Goal: Transaction & Acquisition: Purchase product/service

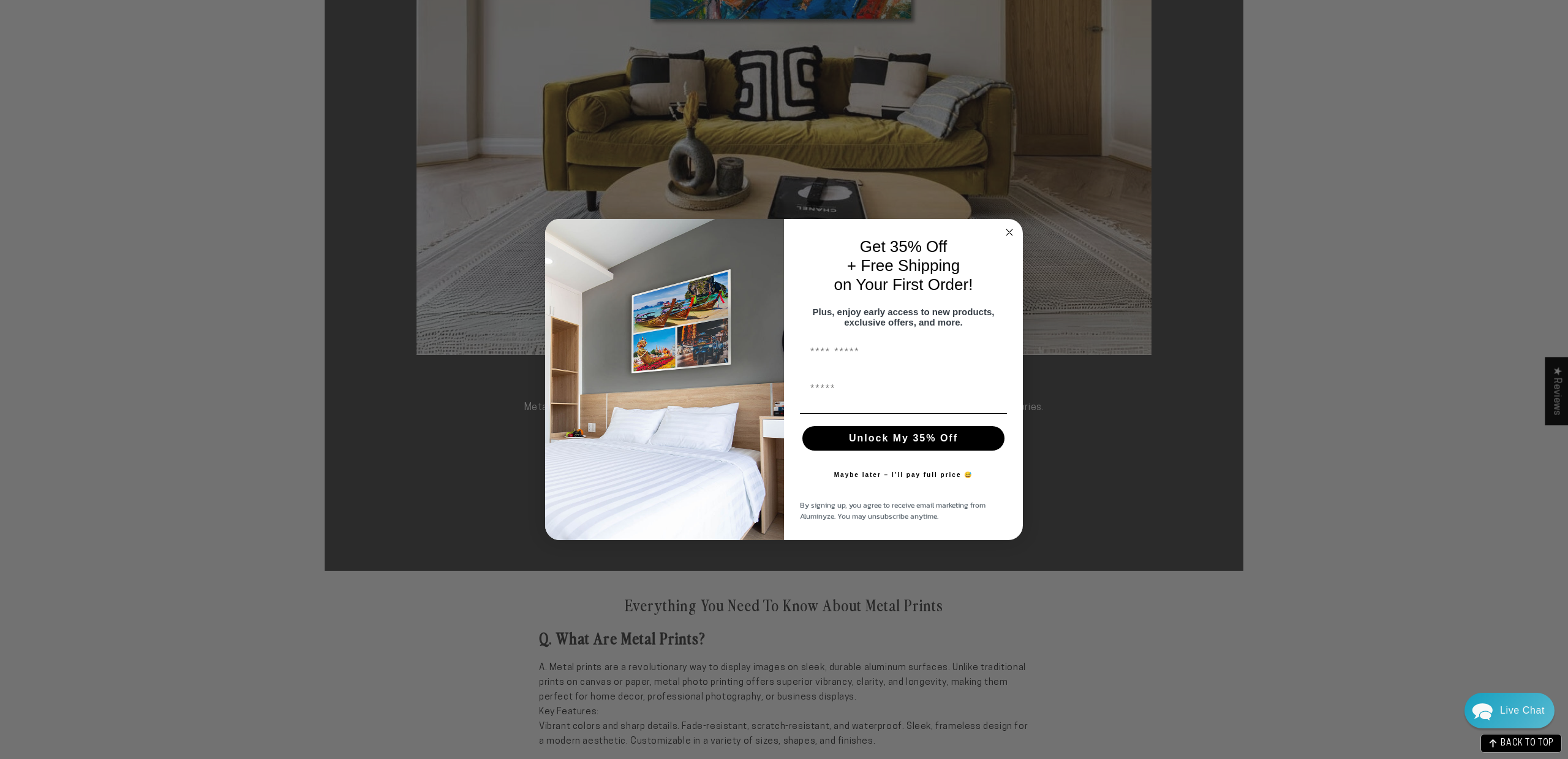
click at [907, 352] on input "First Name" at bounding box center [903, 351] width 207 height 24
type input "******"
type input "**********"
click at [893, 442] on button "Unlock My 35% Off" at bounding box center [903, 438] width 202 height 24
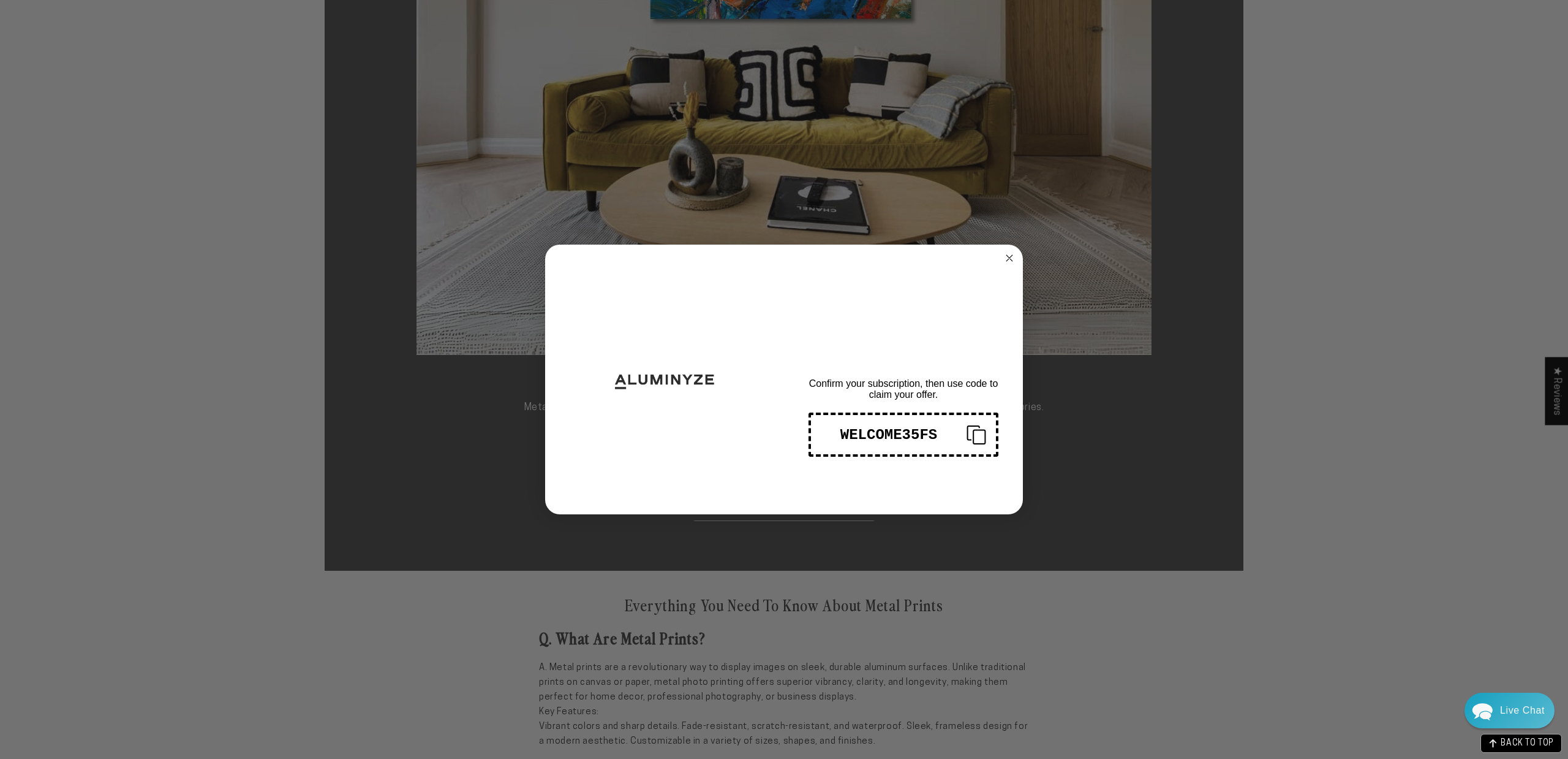
click at [887, 439] on div "WELCOME35FS" at bounding box center [889, 435] width 136 height 16
click at [1010, 258] on icon "Close dialog" at bounding box center [1009, 258] width 6 height 6
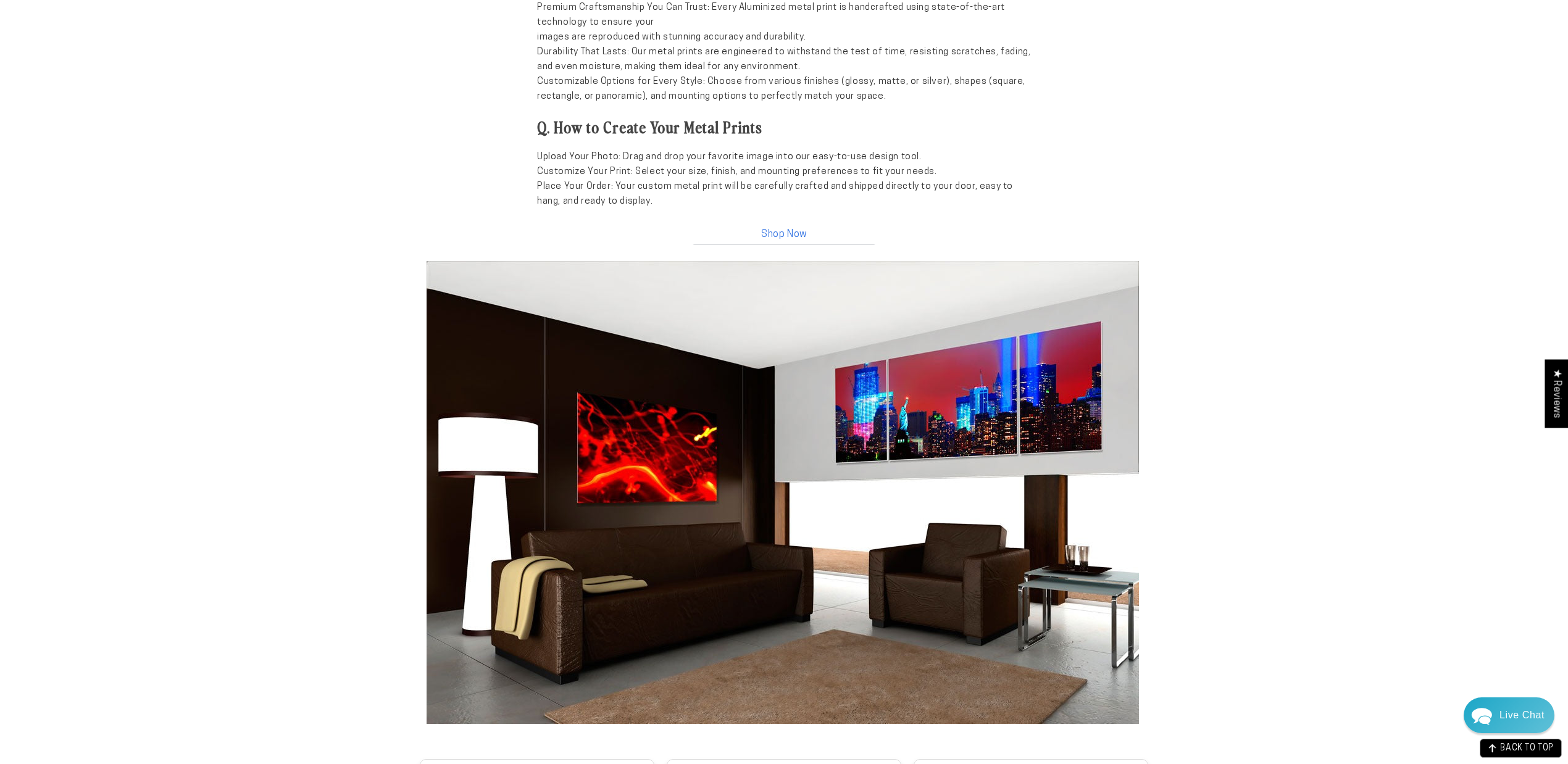
scroll to position [1116, 0]
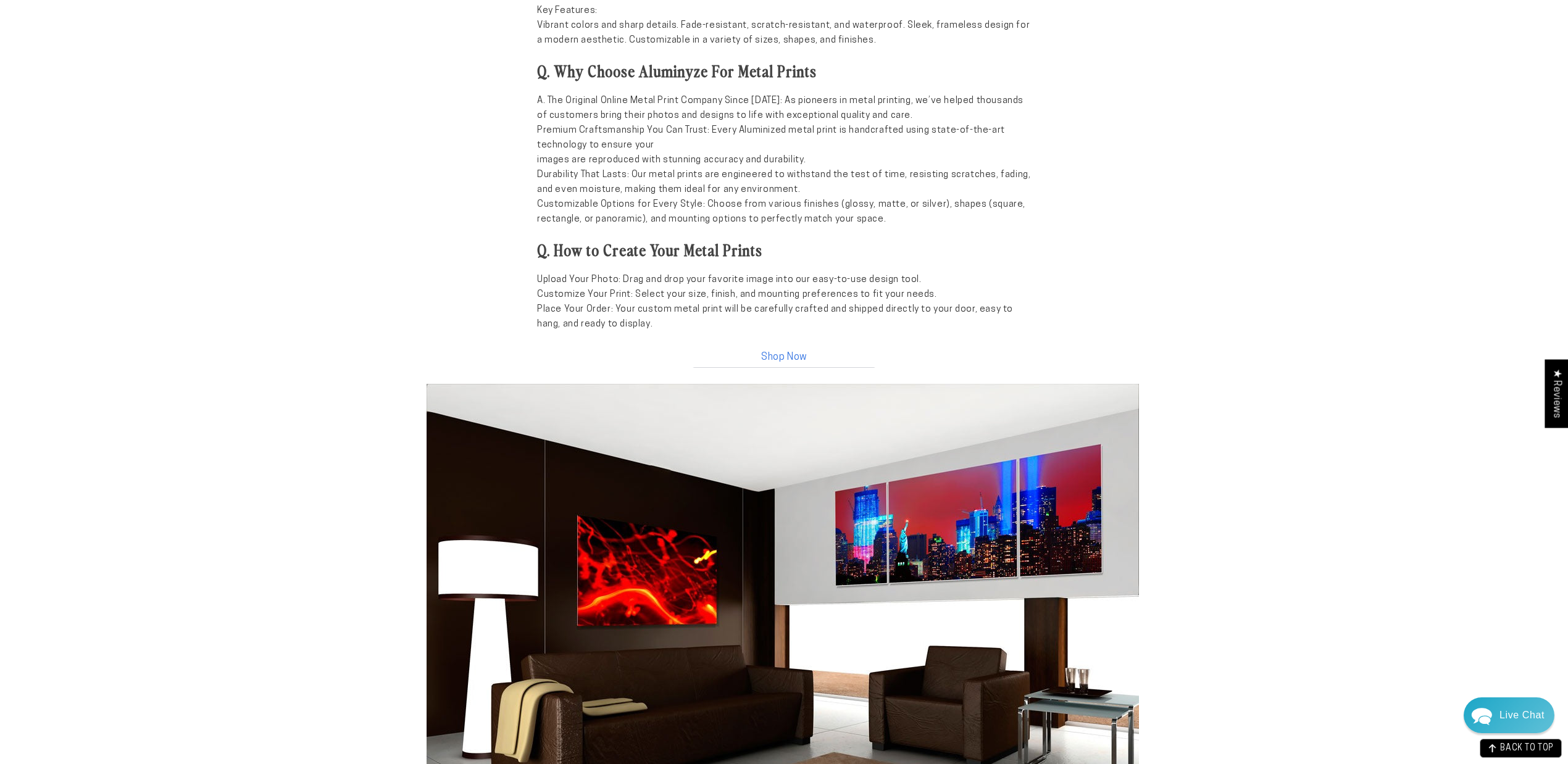
click at [800, 349] on link "Shop Now" at bounding box center [784, 354] width 185 height 26
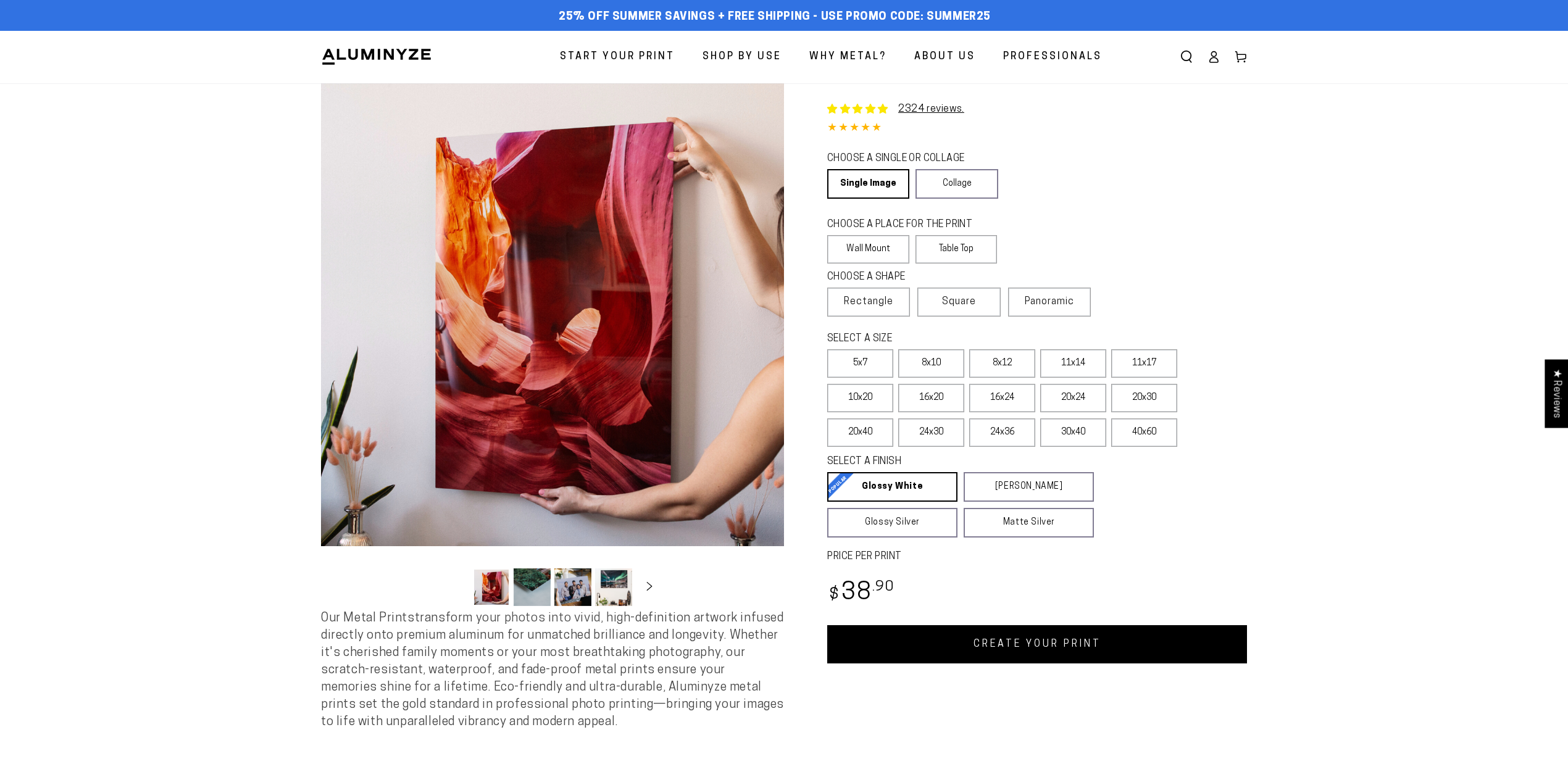
select select "**********"
click at [1144, 430] on label "40x60" at bounding box center [1144, 432] width 66 height 28
click at [1063, 297] on span "Panoramic" at bounding box center [1049, 301] width 50 height 10
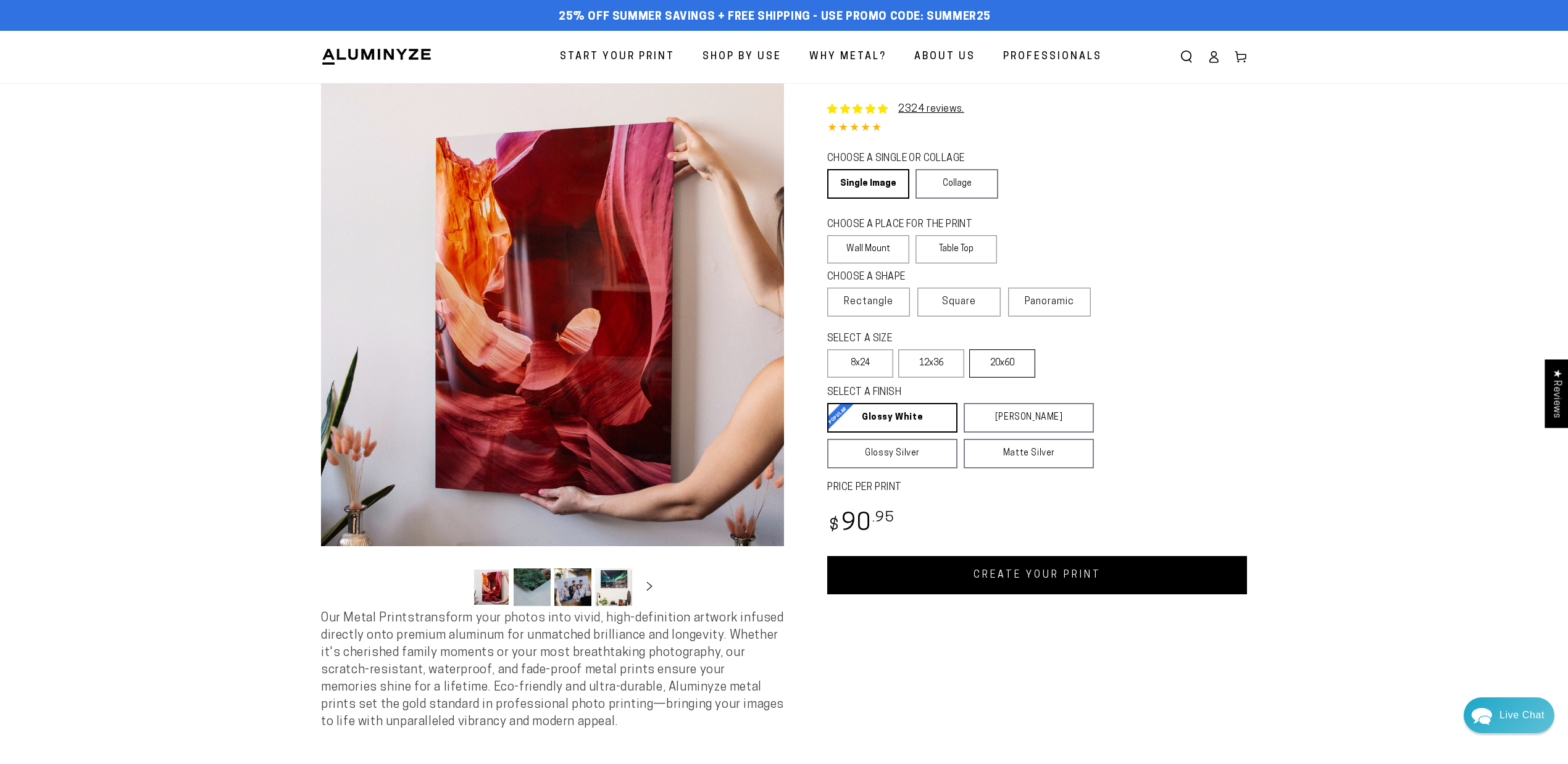
click at [1002, 361] on label "20x60" at bounding box center [1002, 363] width 66 height 28
click at [859, 299] on span "Rectangle" at bounding box center [868, 301] width 50 height 15
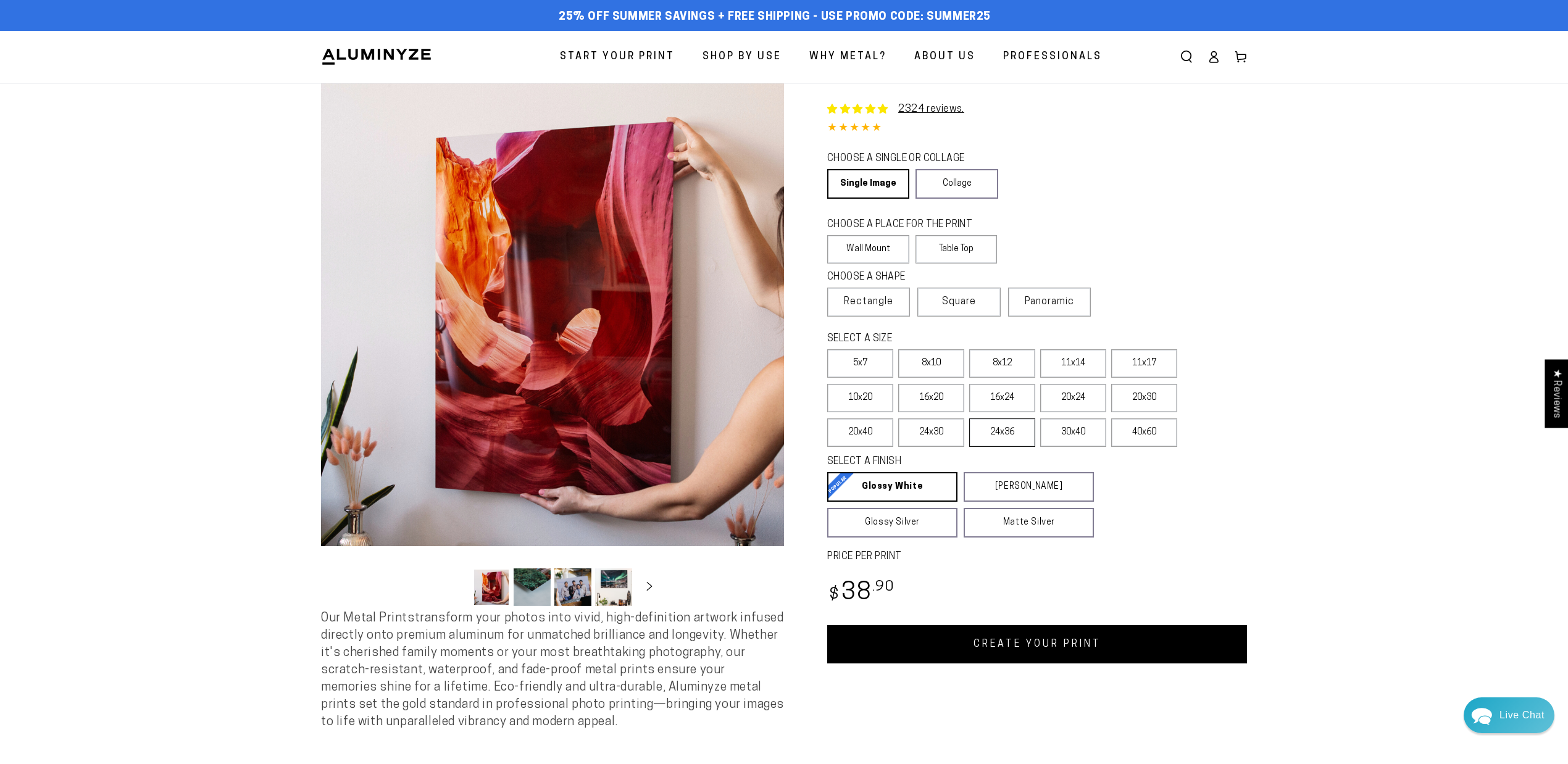
click at [1011, 425] on label "24x36" at bounding box center [1002, 432] width 66 height 28
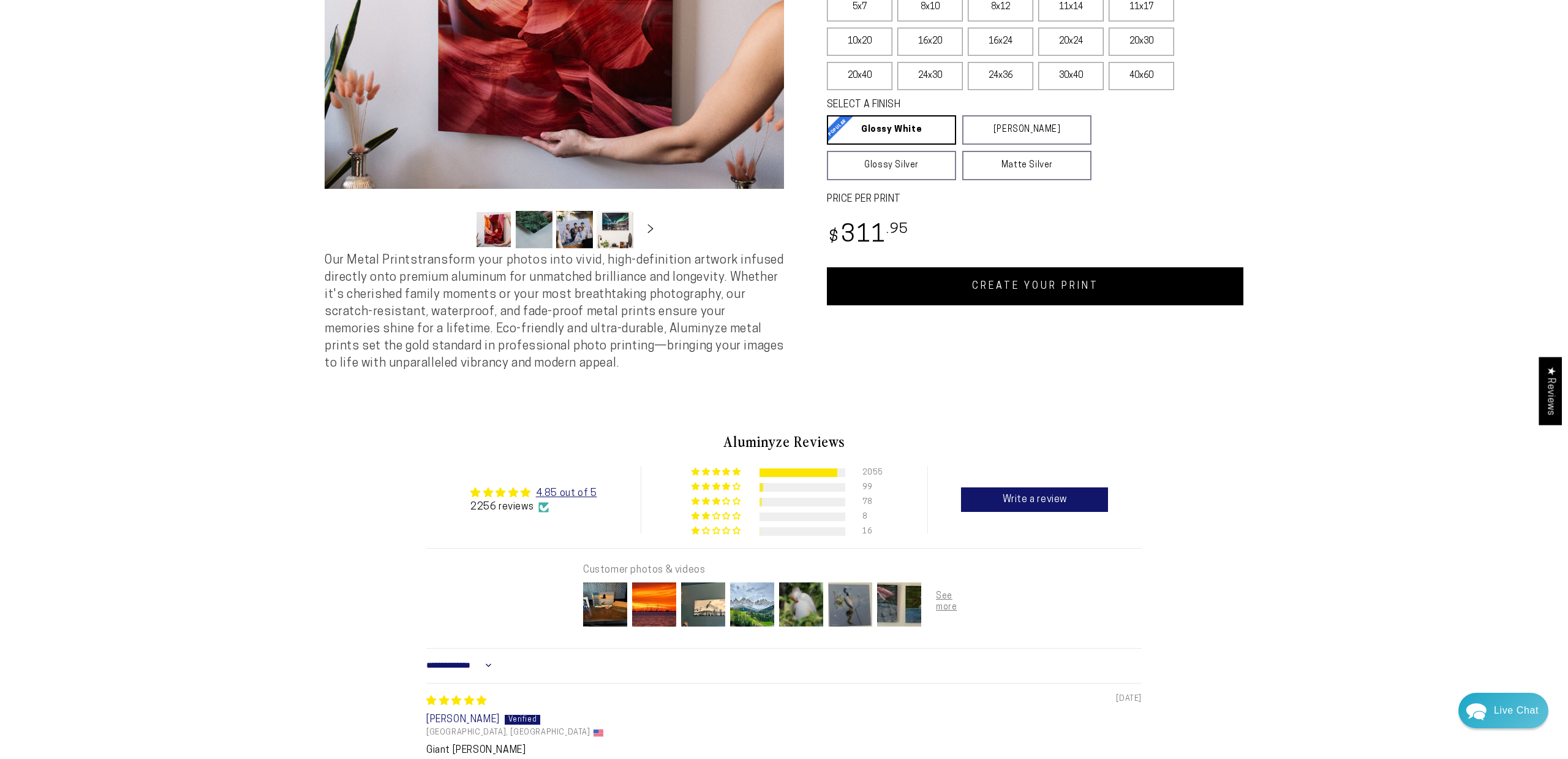
scroll to position [272, 0]
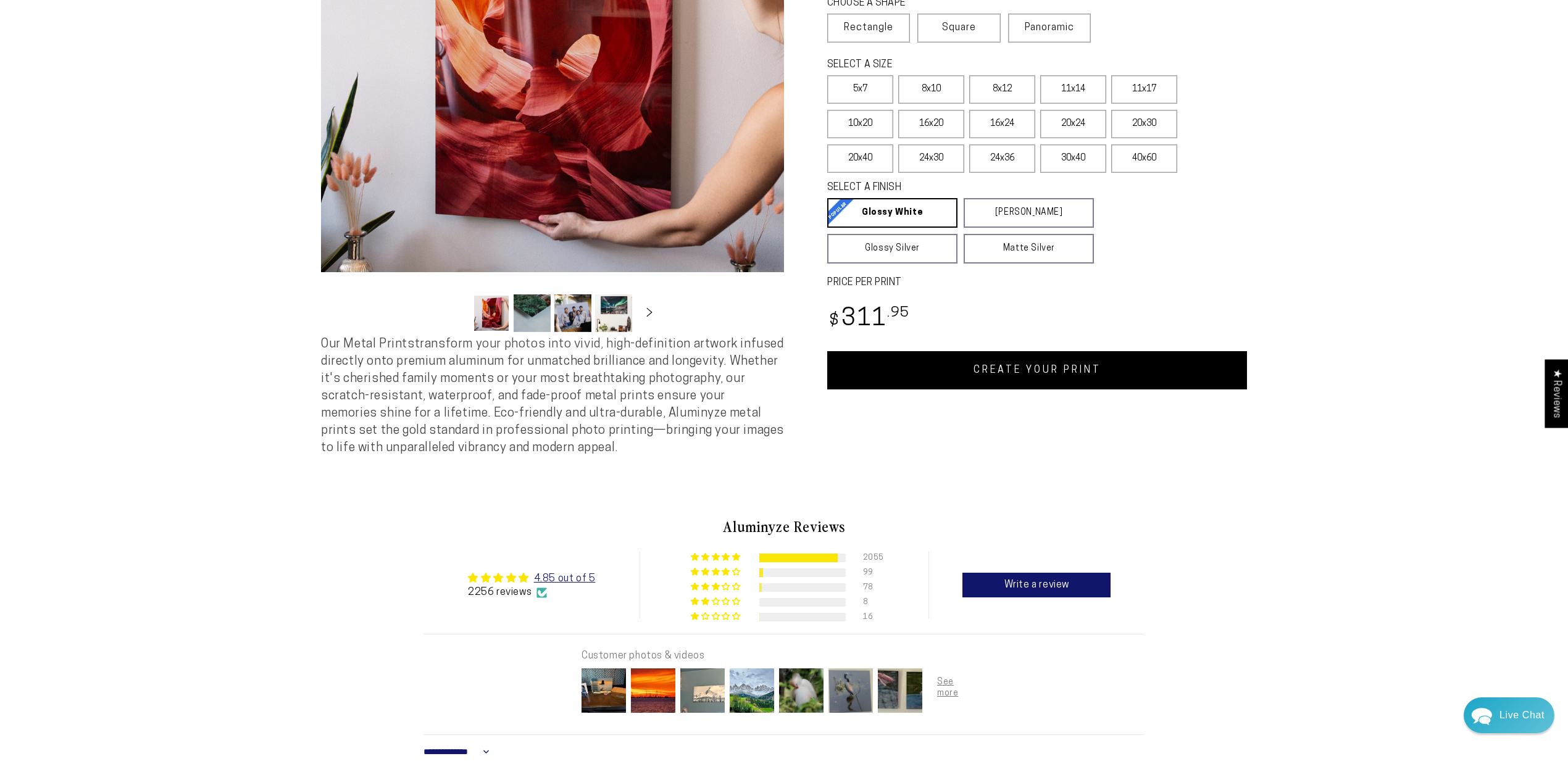
click at [698, 706] on img at bounding box center [702, 690] width 50 height 50
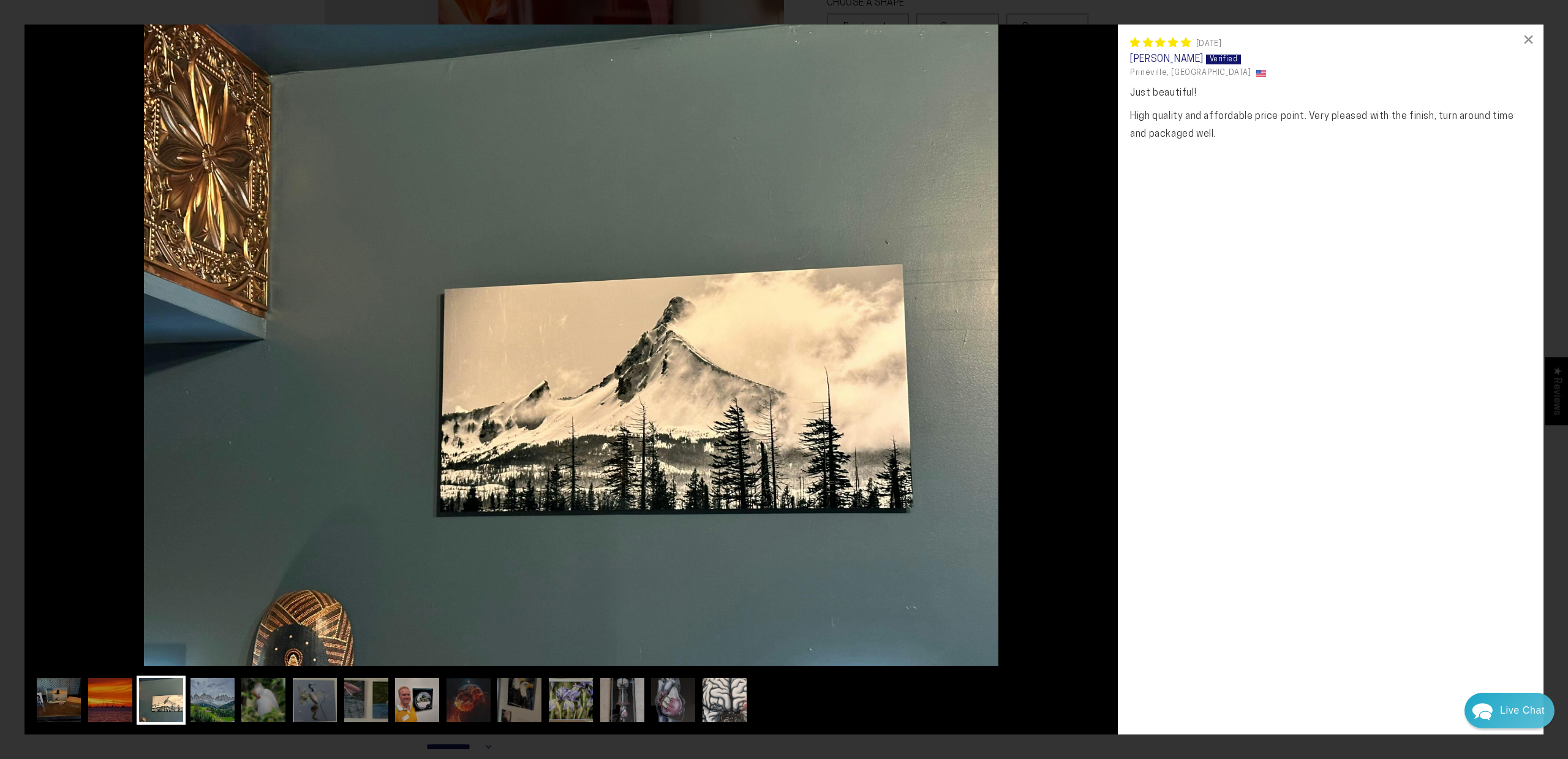
click at [719, 702] on img at bounding box center [725, 700] width 49 height 49
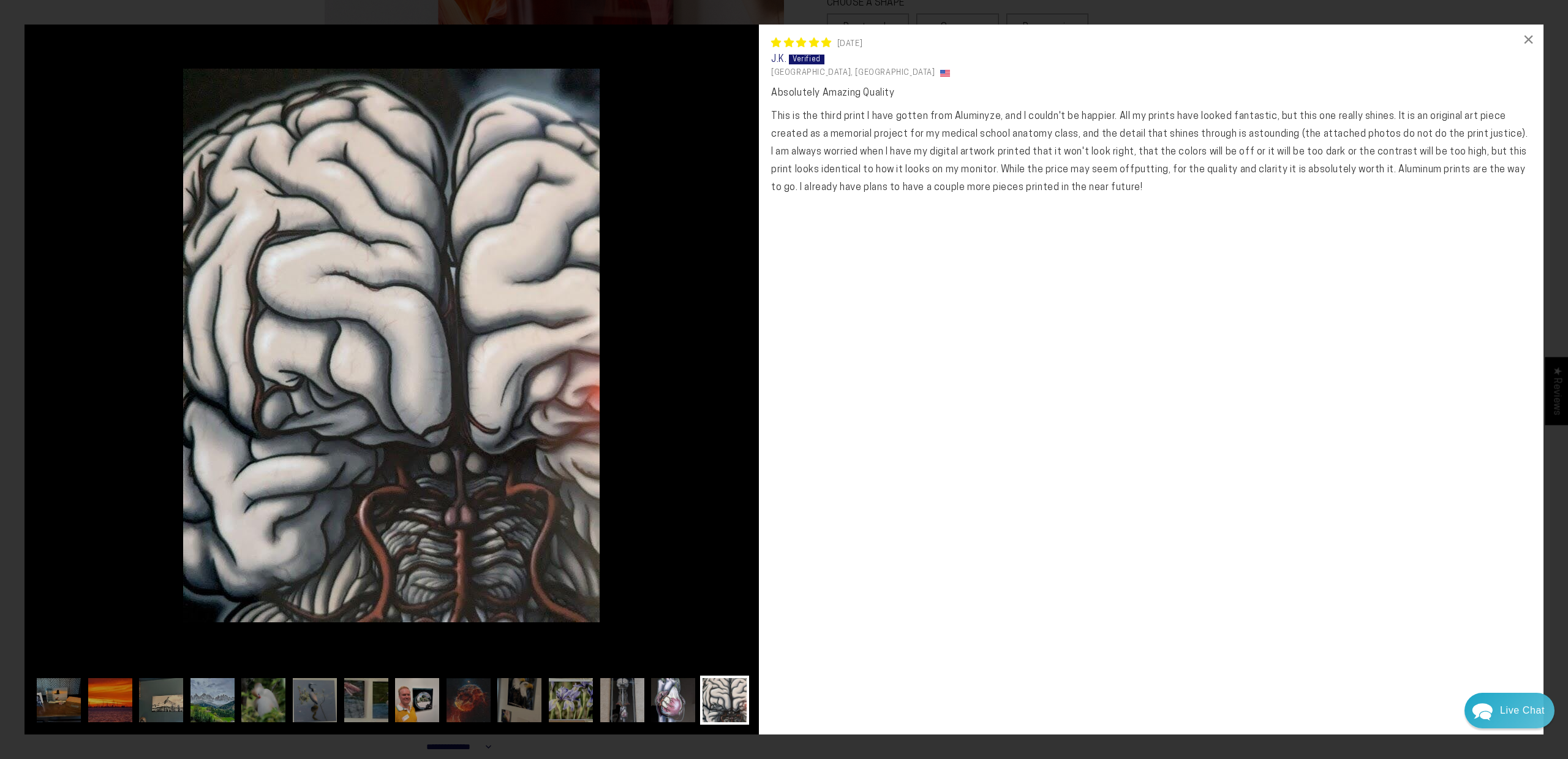
click at [680, 699] on img at bounding box center [673, 700] width 49 height 49
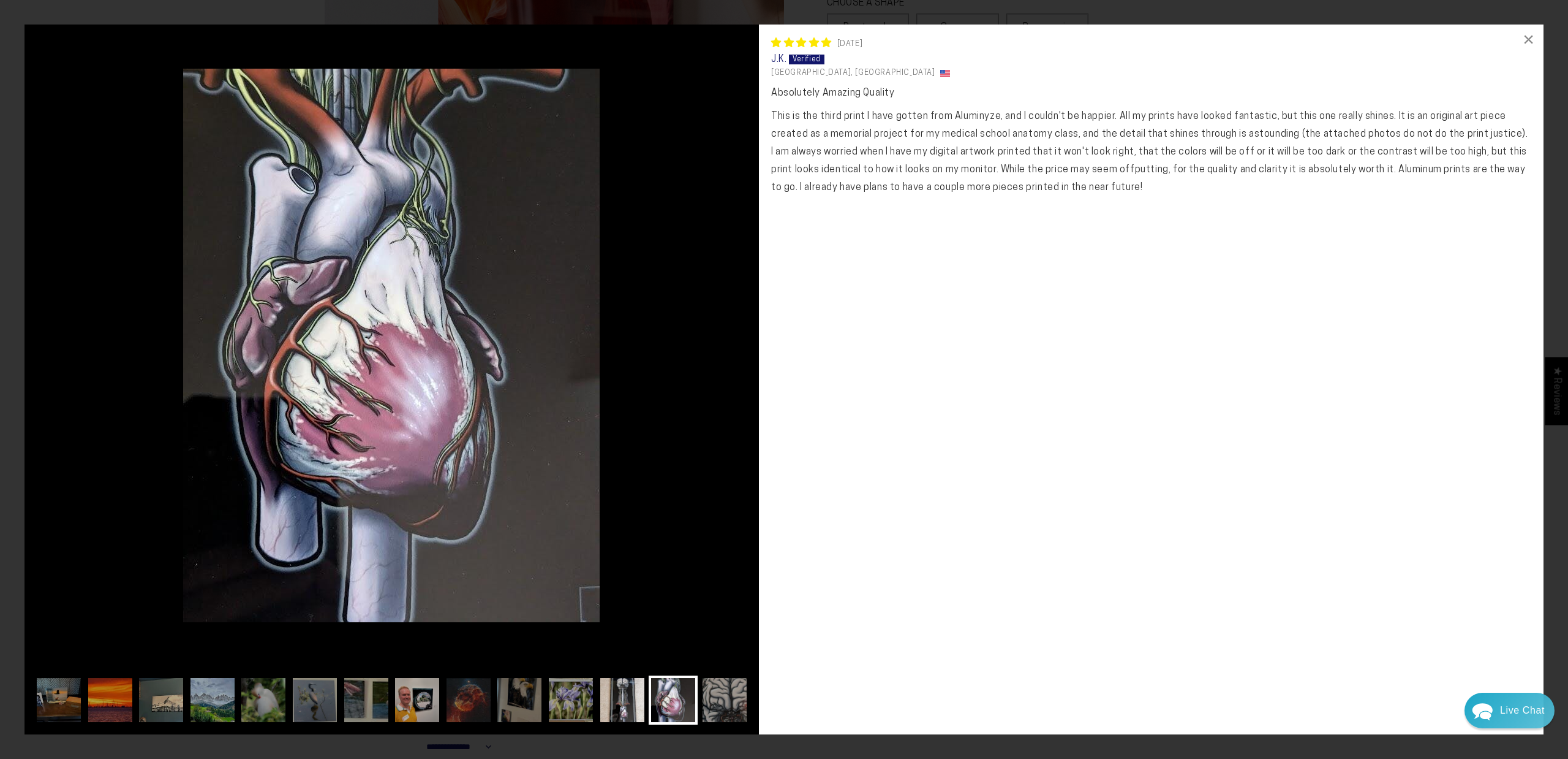
click at [623, 701] on img at bounding box center [622, 700] width 49 height 49
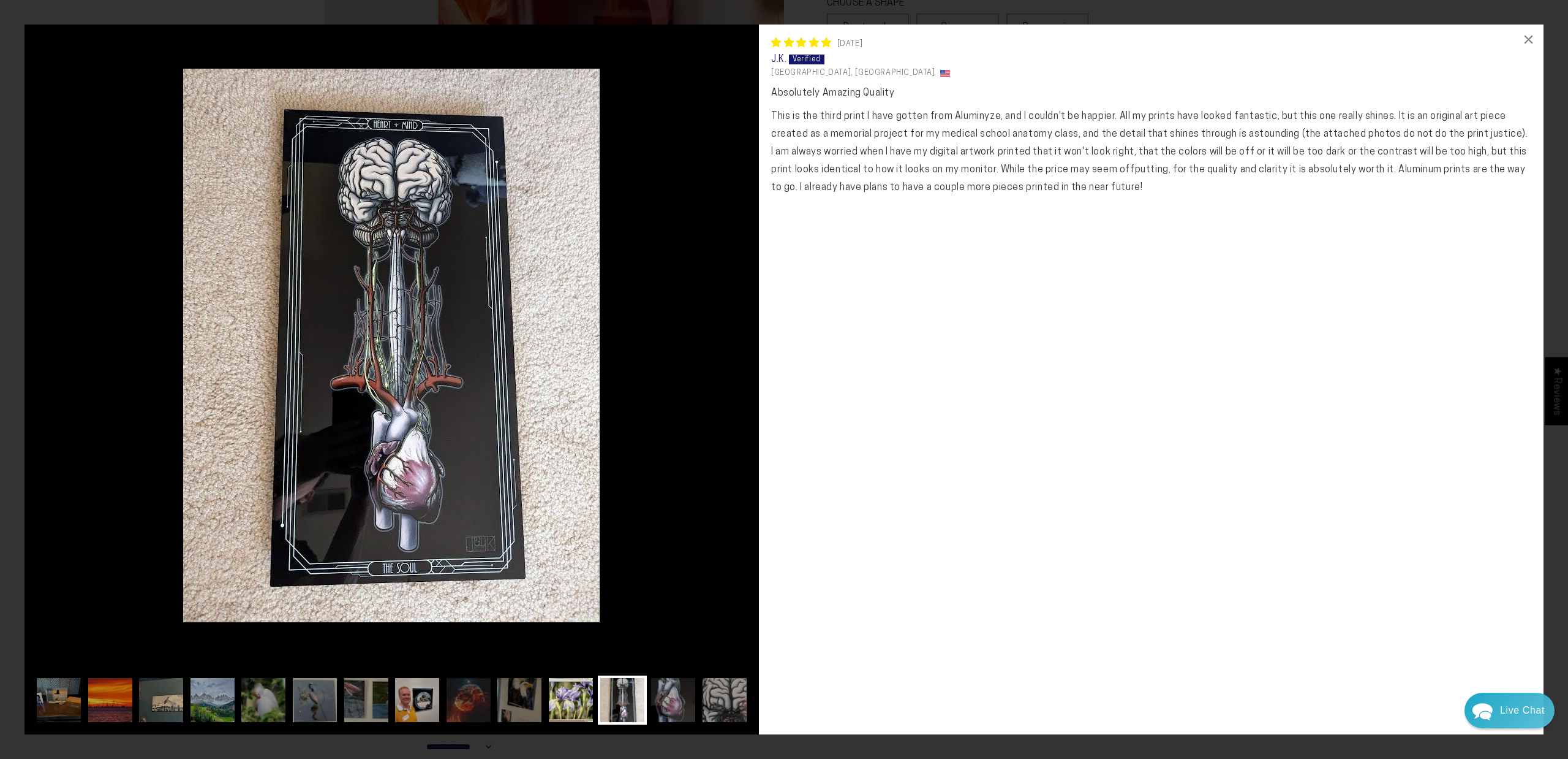
click at [566, 702] on img at bounding box center [571, 700] width 49 height 49
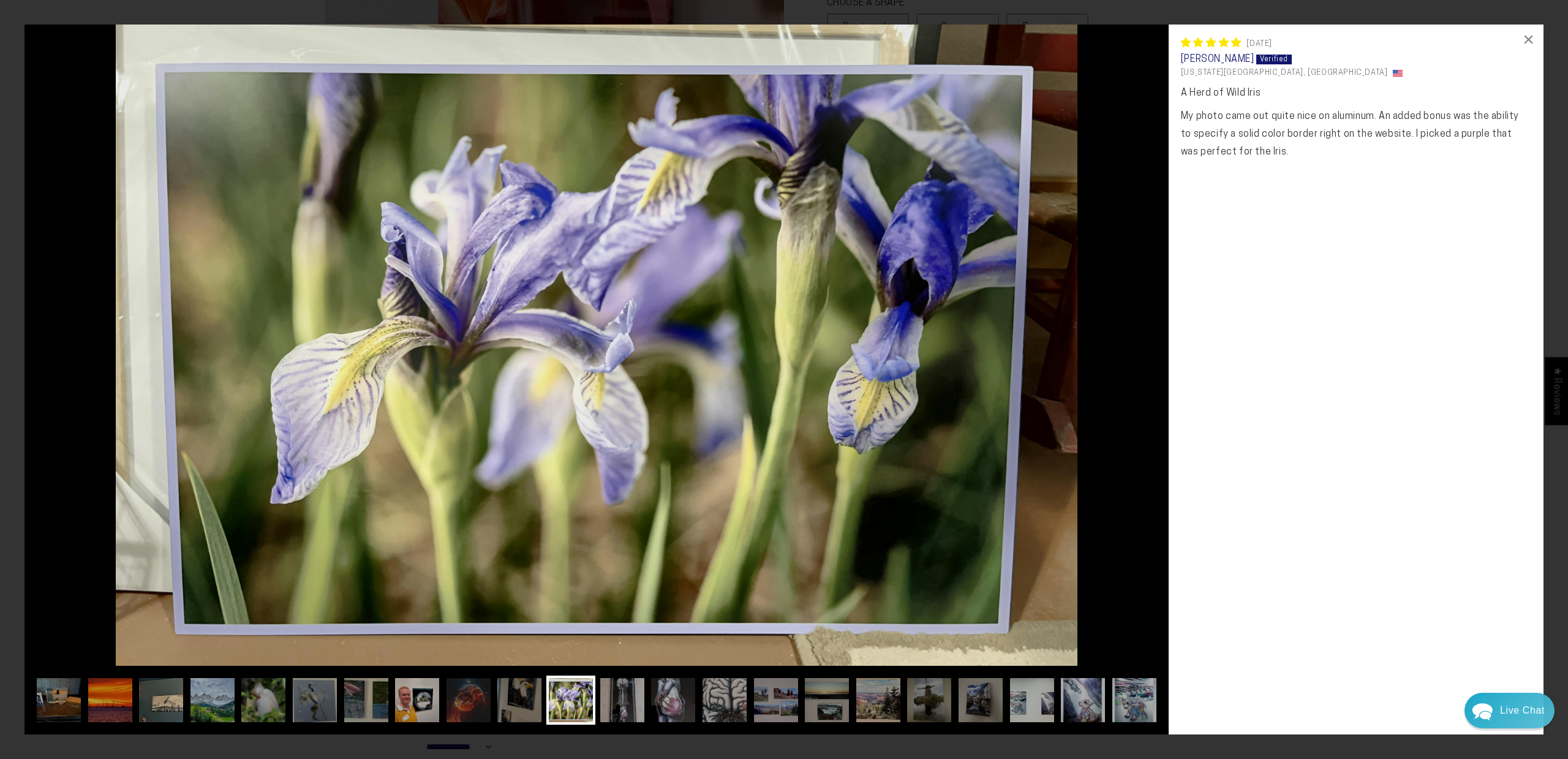
click at [520, 704] on img at bounding box center [519, 700] width 49 height 49
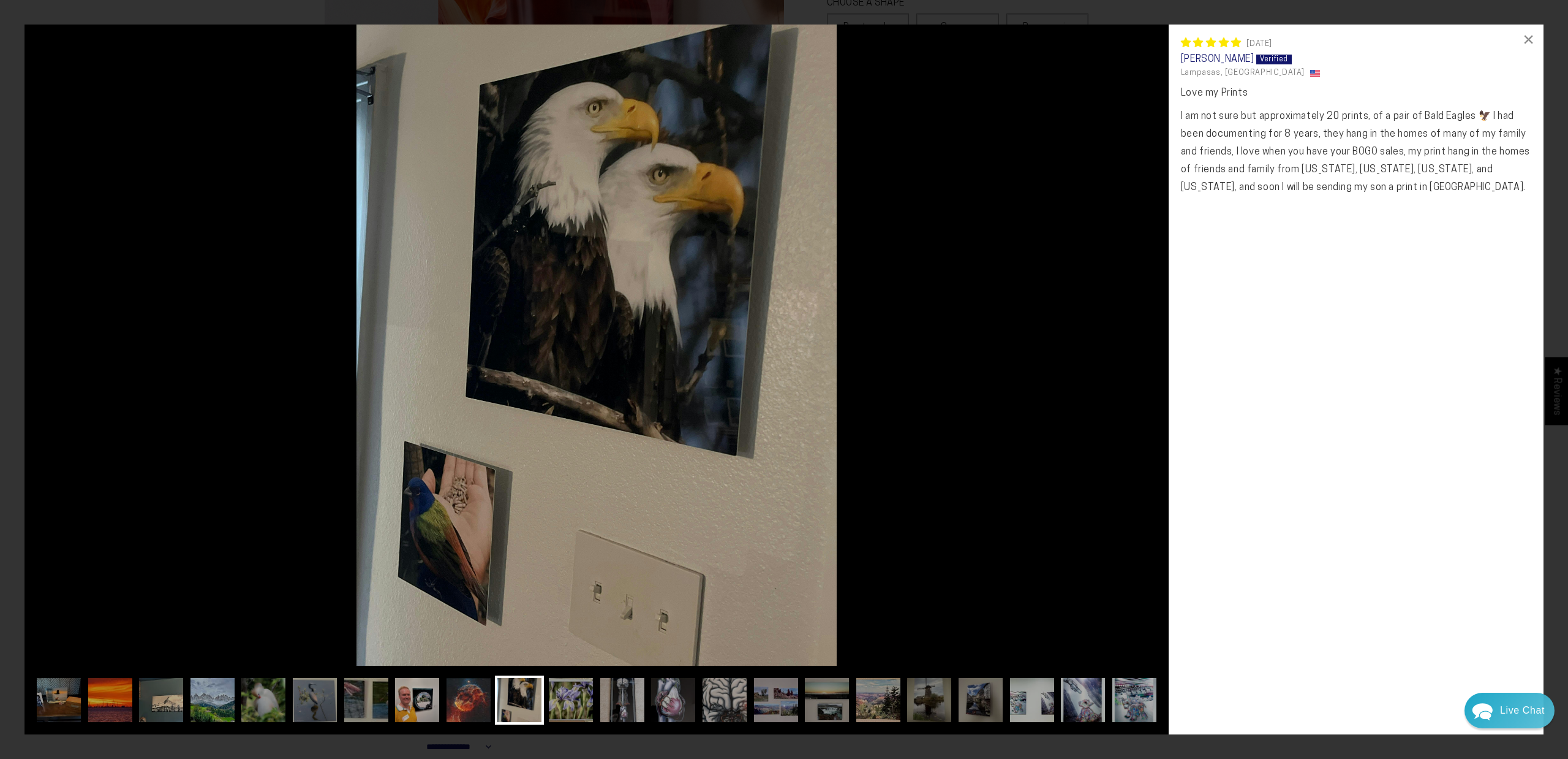
click at [461, 704] on img at bounding box center [469, 700] width 49 height 49
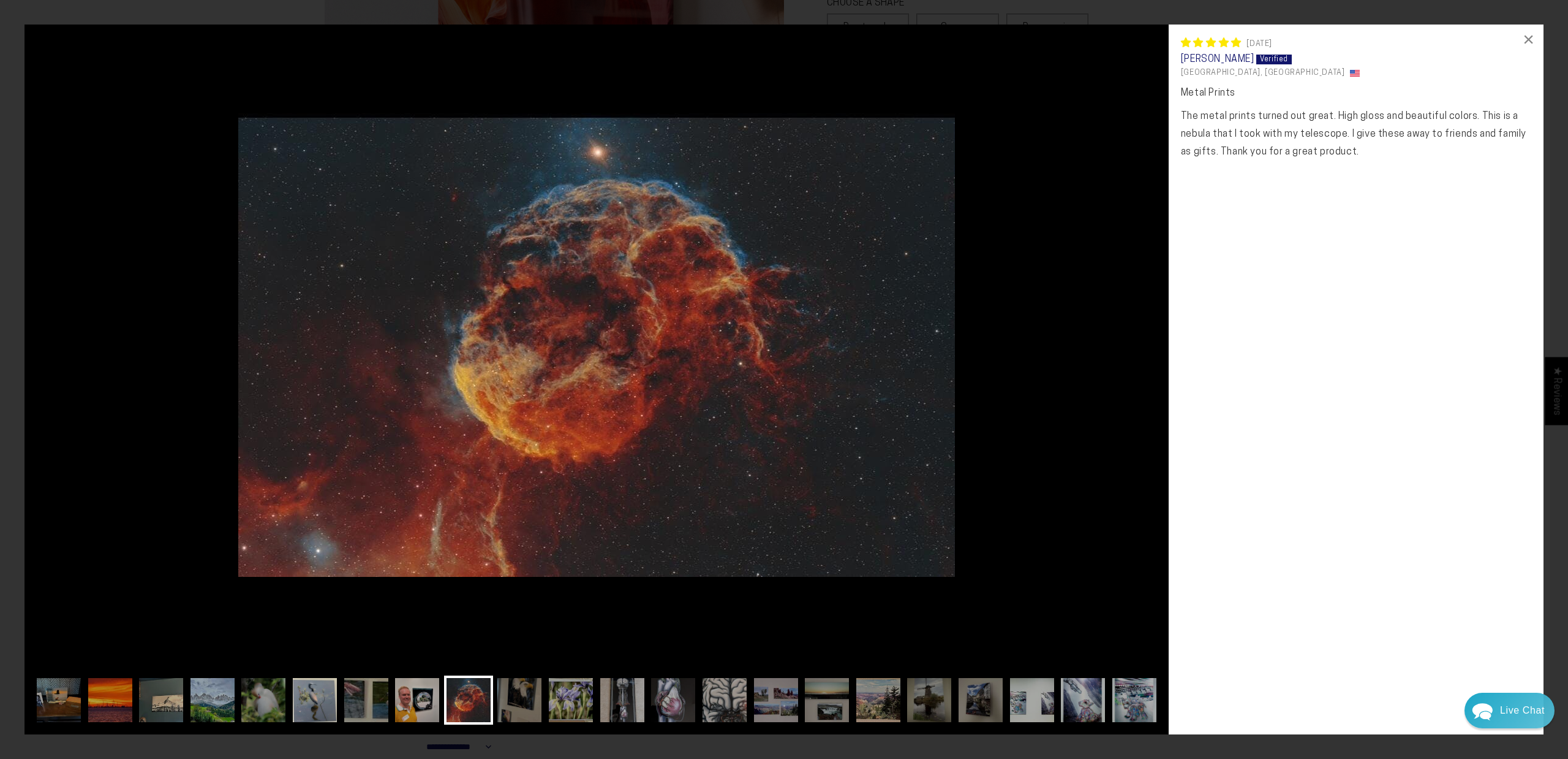
click at [302, 699] on img at bounding box center [315, 700] width 49 height 49
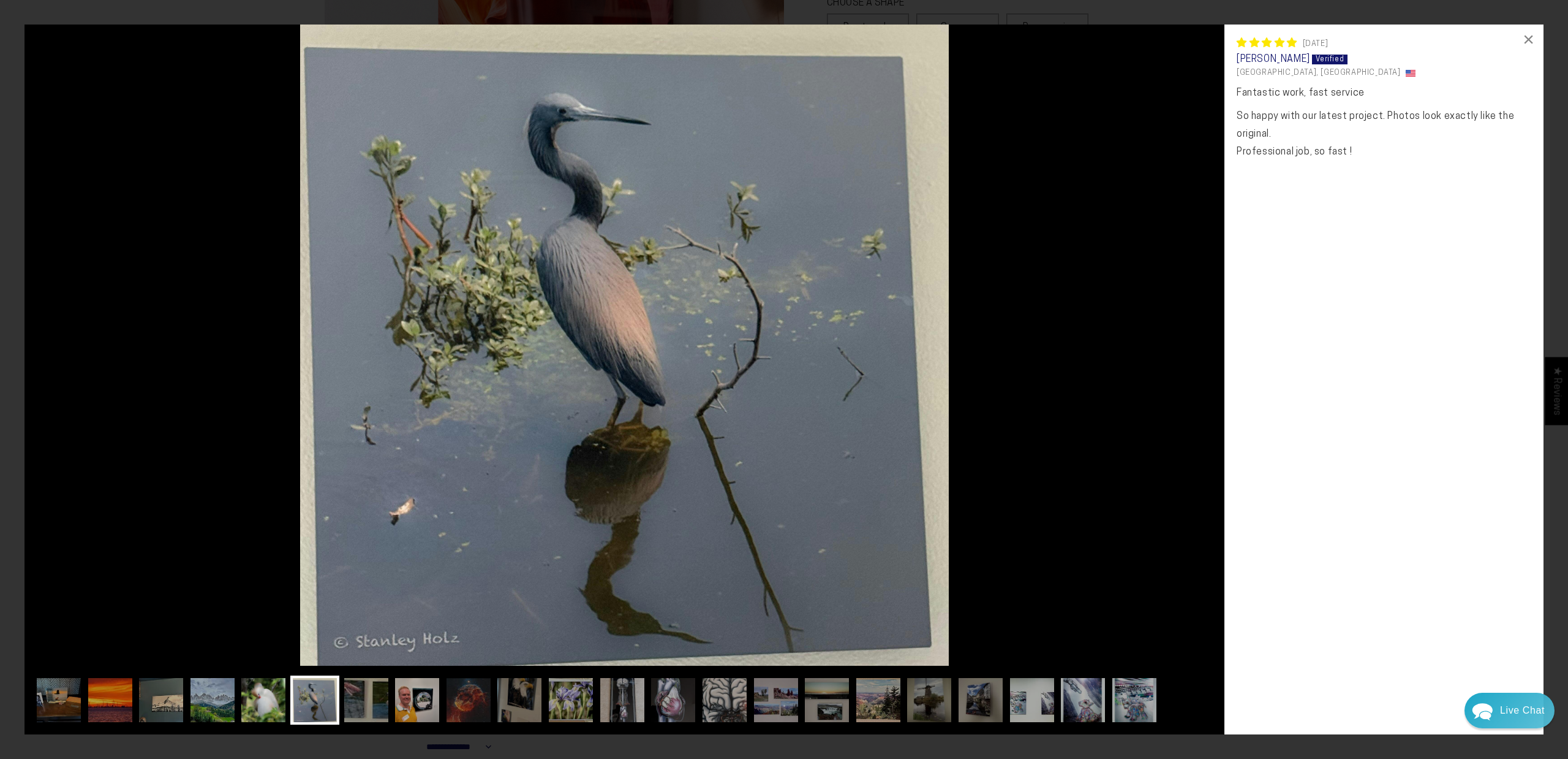
click at [277, 699] on img at bounding box center [263, 700] width 49 height 49
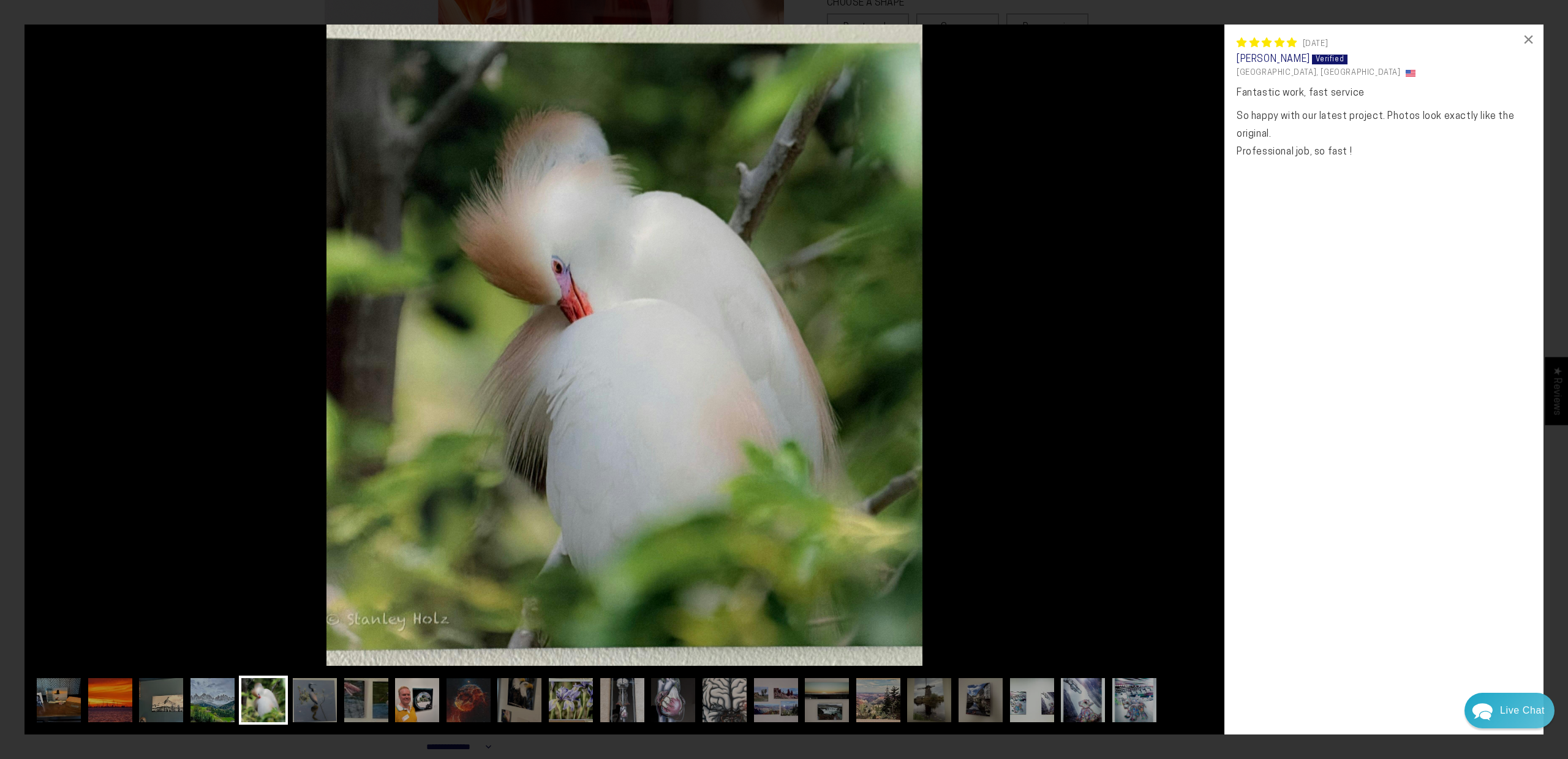
click at [245, 700] on img at bounding box center [263, 700] width 49 height 49
click at [211, 698] on img at bounding box center [212, 700] width 49 height 49
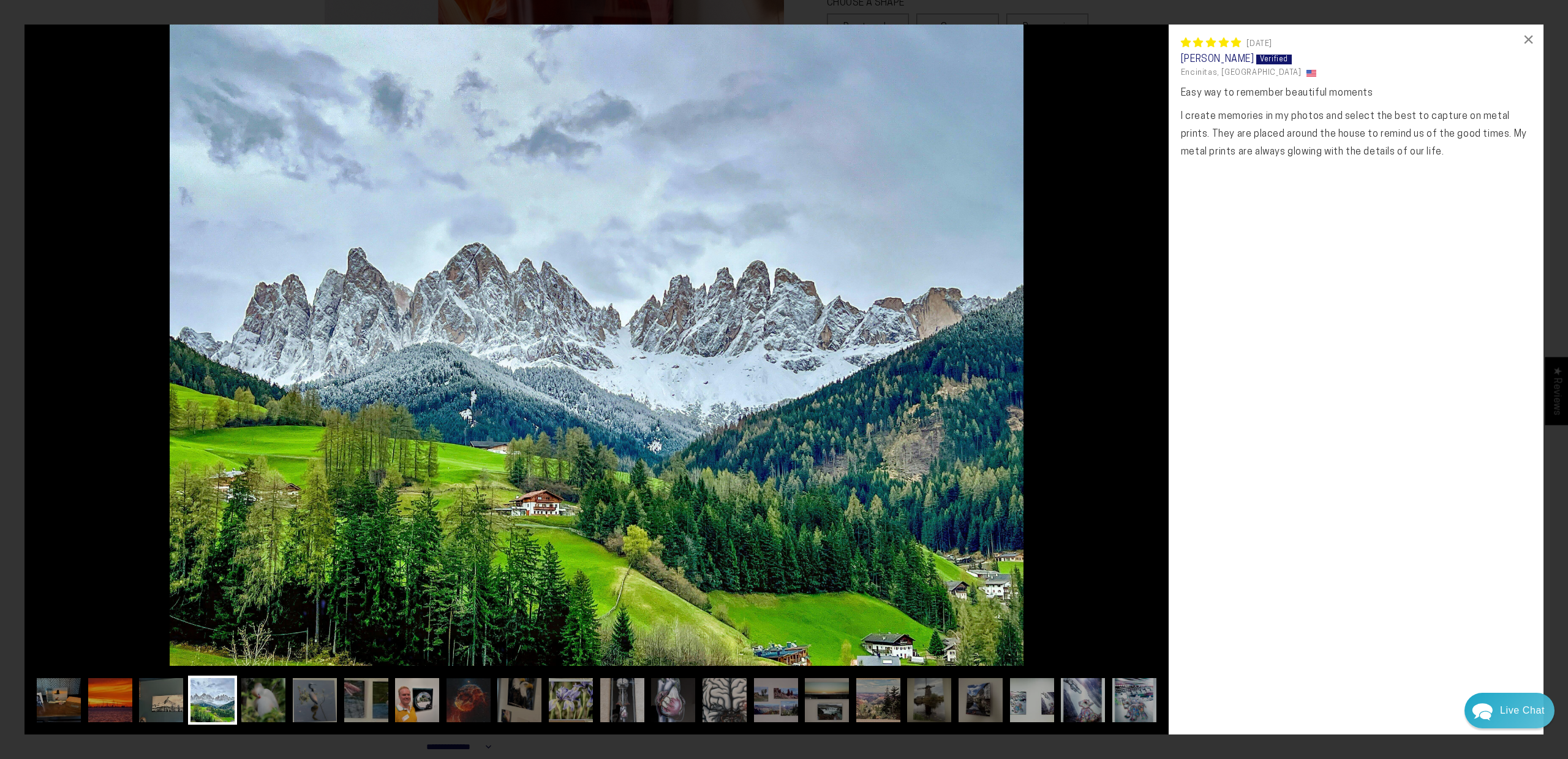
click at [193, 702] on img at bounding box center [212, 700] width 49 height 49
click at [178, 706] on img at bounding box center [161, 700] width 49 height 49
